Goal: Check status: Check status

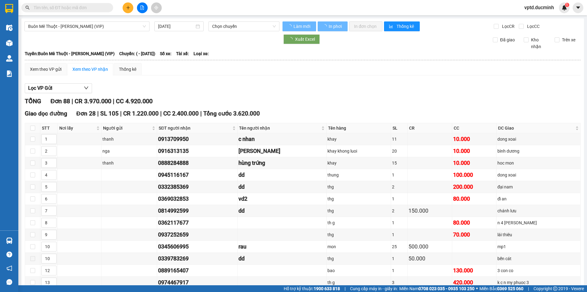
type input "[DATE]"
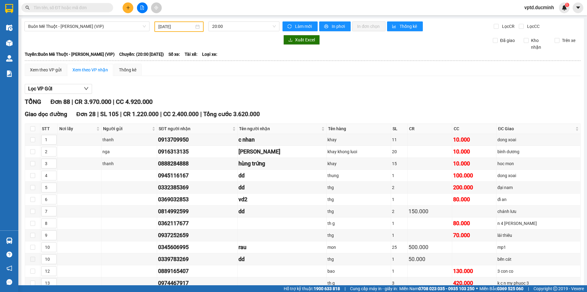
click at [71, 24] on span "Buôn Mê Thuột - [PERSON_NAME] (VIP)" at bounding box center [87, 26] width 118 height 9
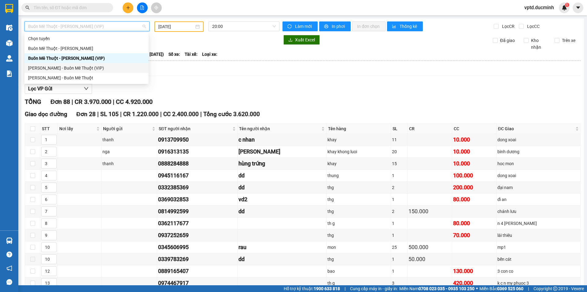
click at [77, 65] on div "[PERSON_NAME] - Buôn Mê Thuột (VIP)" at bounding box center [86, 68] width 117 height 7
type input "[DATE]"
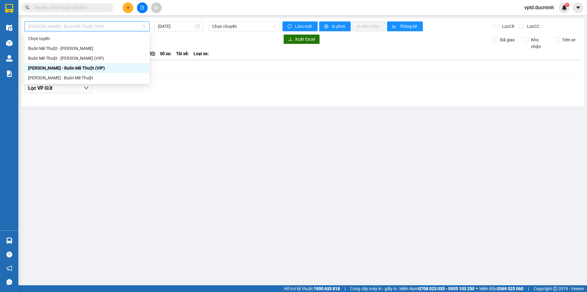
click at [81, 25] on span "[PERSON_NAME] - Buôn Mê Thuột (VIP)" at bounding box center [87, 26] width 118 height 9
click at [95, 56] on div "Buôn Mê Thuột - [PERSON_NAME] (VIP)" at bounding box center [87, 58] width 118 height 7
type input "[DATE]"
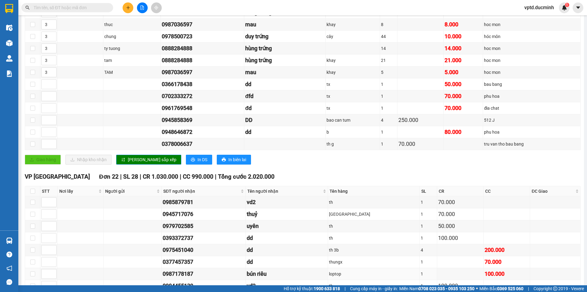
scroll to position [40, 0]
